Goal: Find specific page/section: Find specific page/section

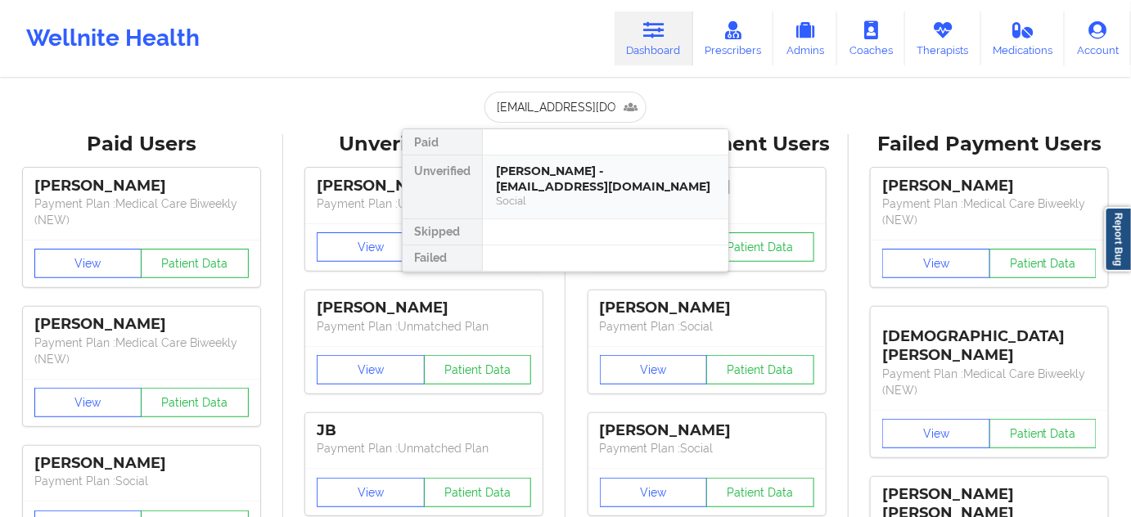
click at [543, 194] on div "Social" at bounding box center [605, 201] width 219 height 14
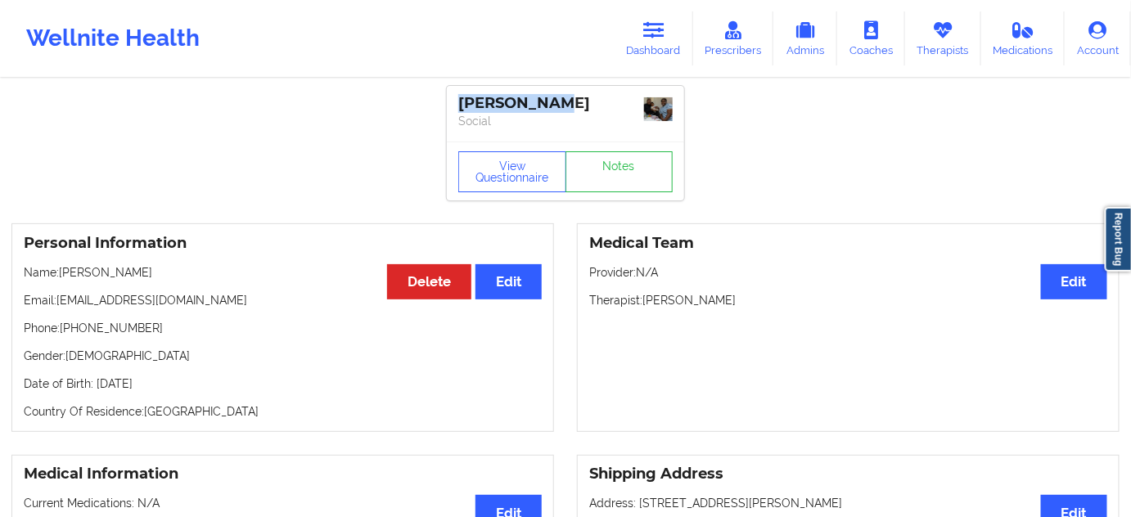
drag, startPoint x: 558, startPoint y: 101, endPoint x: 408, endPoint y: 71, distance: 152.8
copy div "[PERSON_NAME]"
drag, startPoint x: 644, startPoint y: 297, endPoint x: 726, endPoint y: 296, distance: 81.8
click at [726, 296] on p "Therapist: [PERSON_NAME]" at bounding box center [848, 300] width 518 height 16
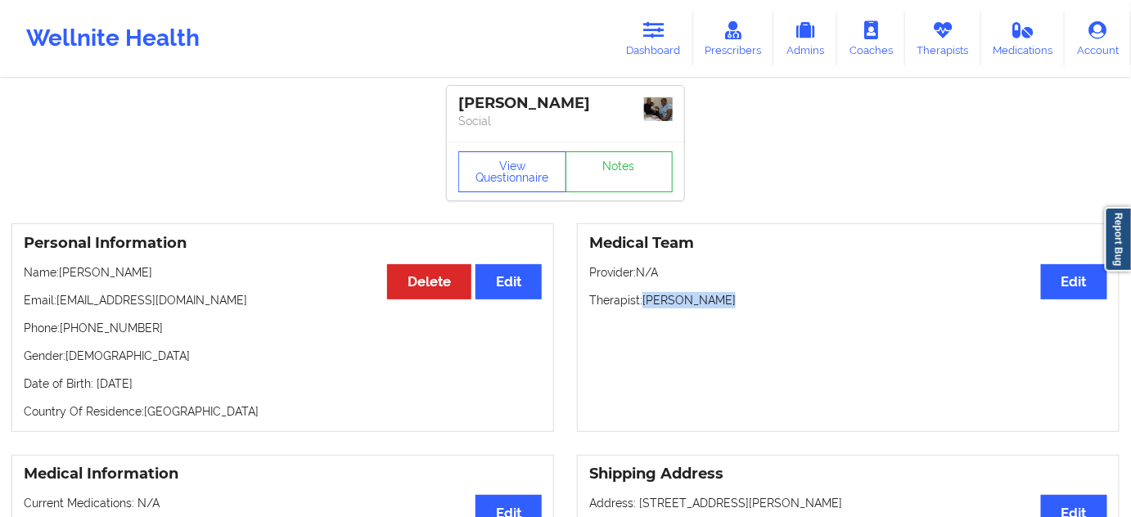
copy p "[PERSON_NAME]"
click at [642, 161] on link "Notes" at bounding box center [619, 171] width 108 height 41
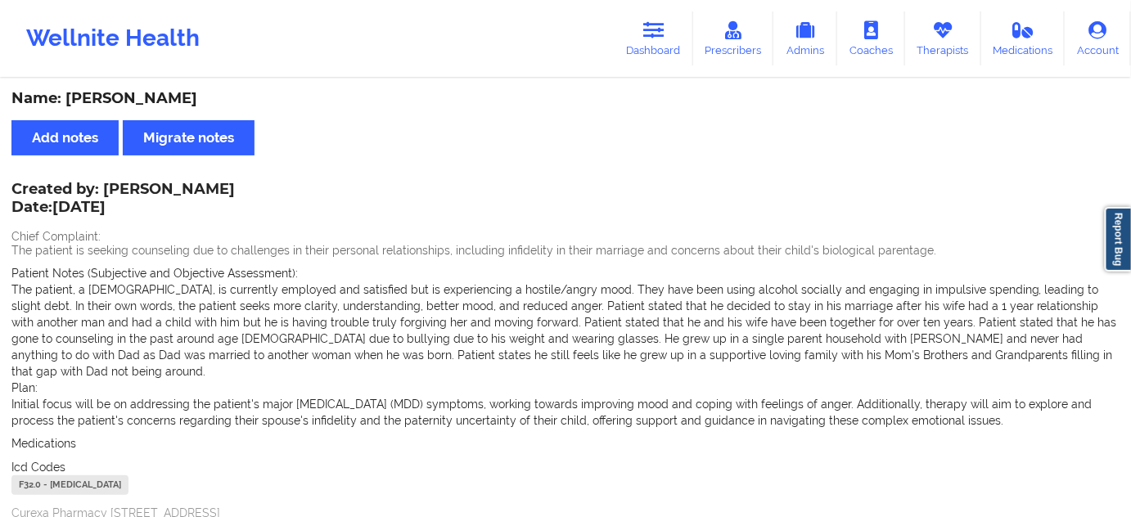
click at [28, 475] on div "F32.0 - [MEDICAL_DATA]" at bounding box center [69, 485] width 117 height 20
copy div "F32.0"
